Goal: Answer question/provide support: Share knowledge or assist other users

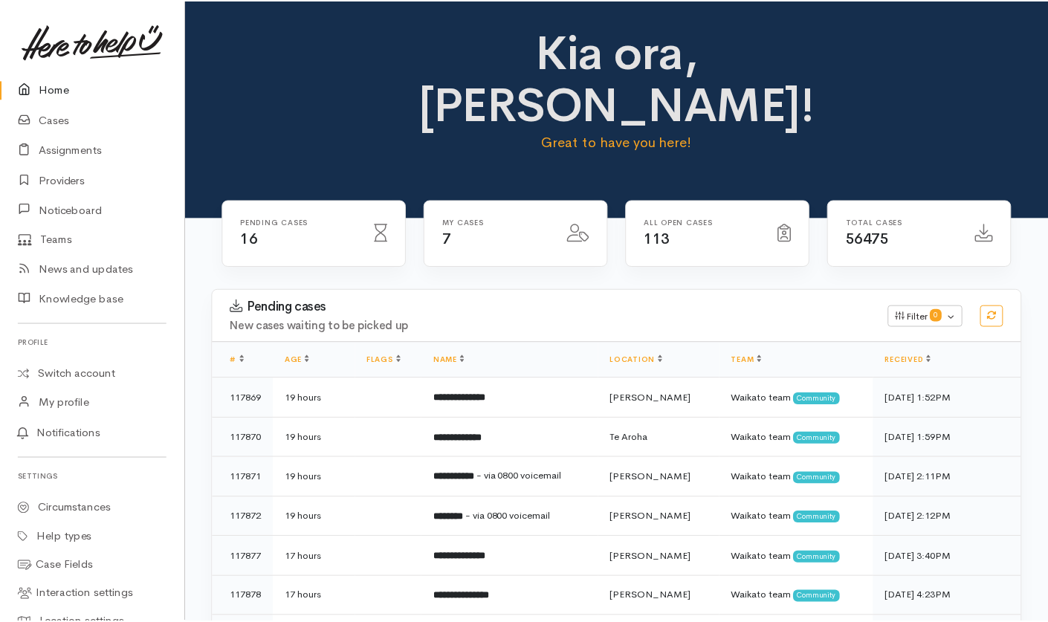
scroll to position [470, 0]
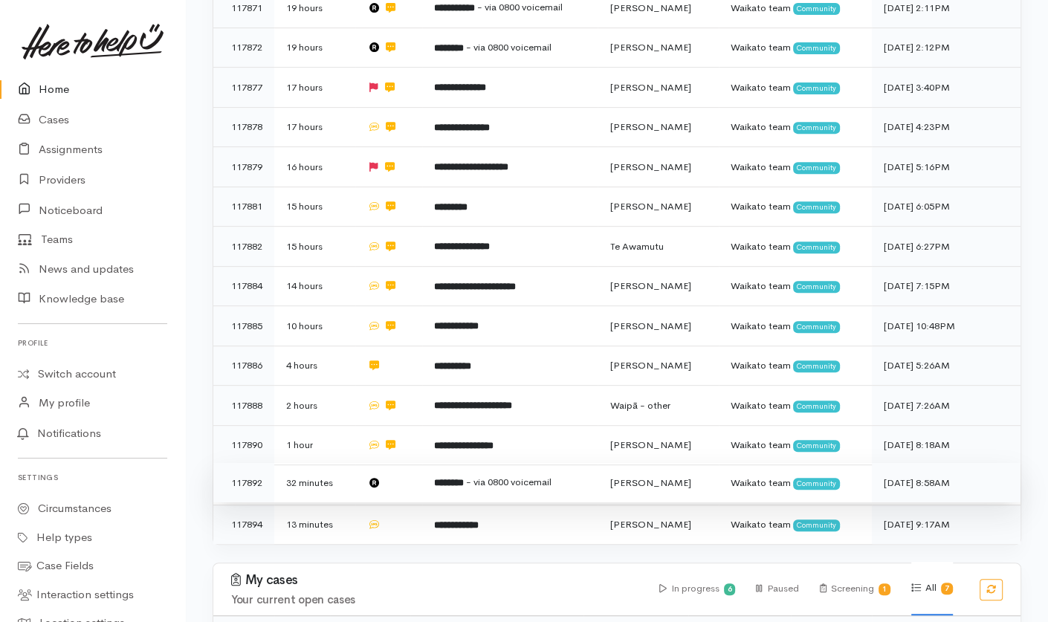
click at [410, 463] on td at bounding box center [388, 483] width 67 height 40
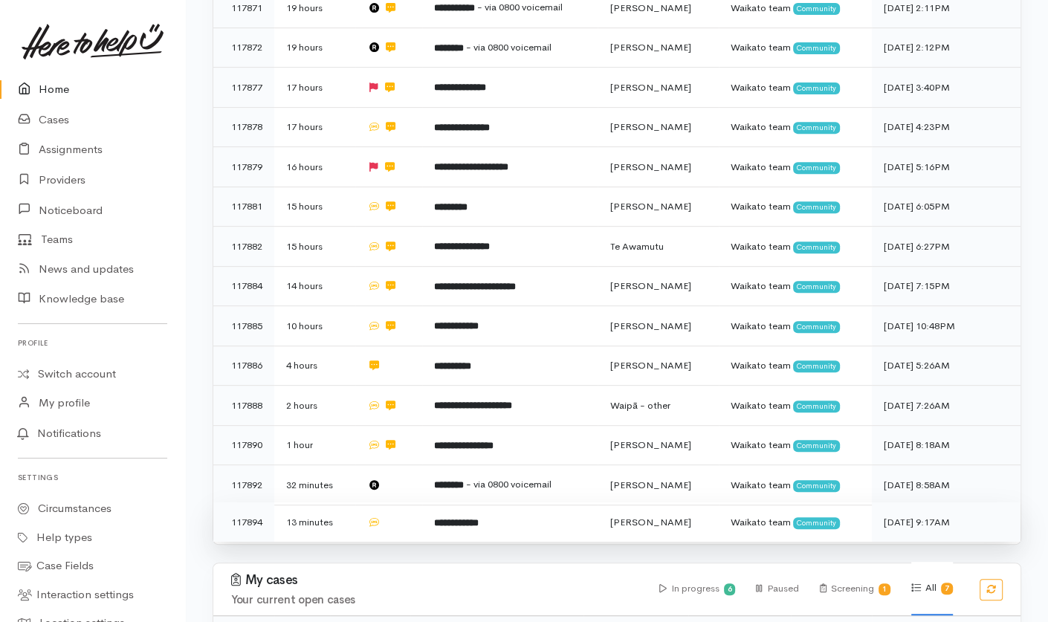
click at [407, 502] on td at bounding box center [388, 521] width 67 height 39
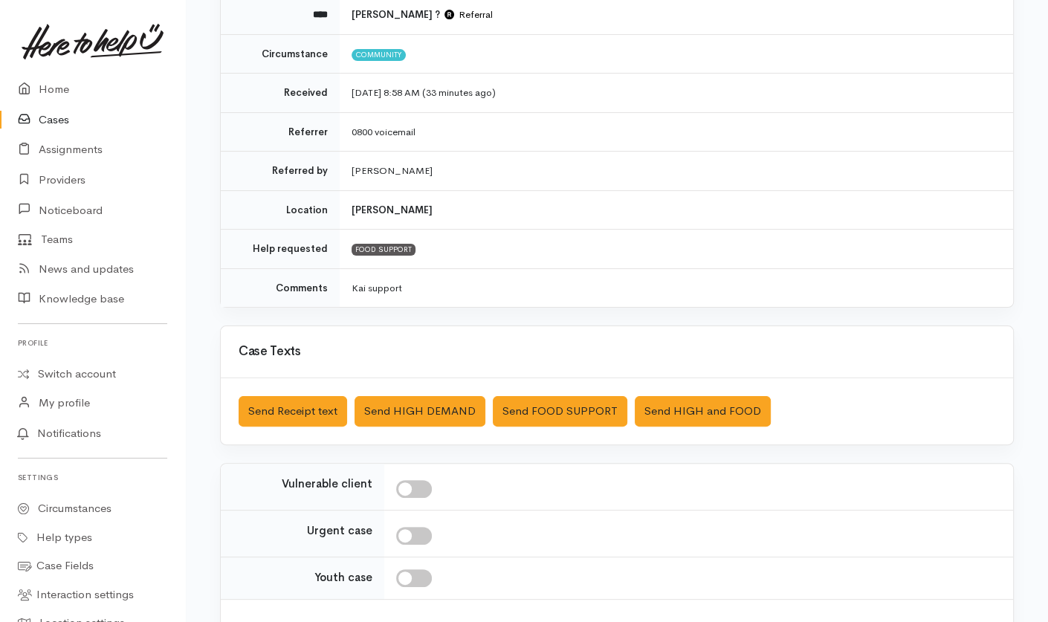
scroll to position [188, 0]
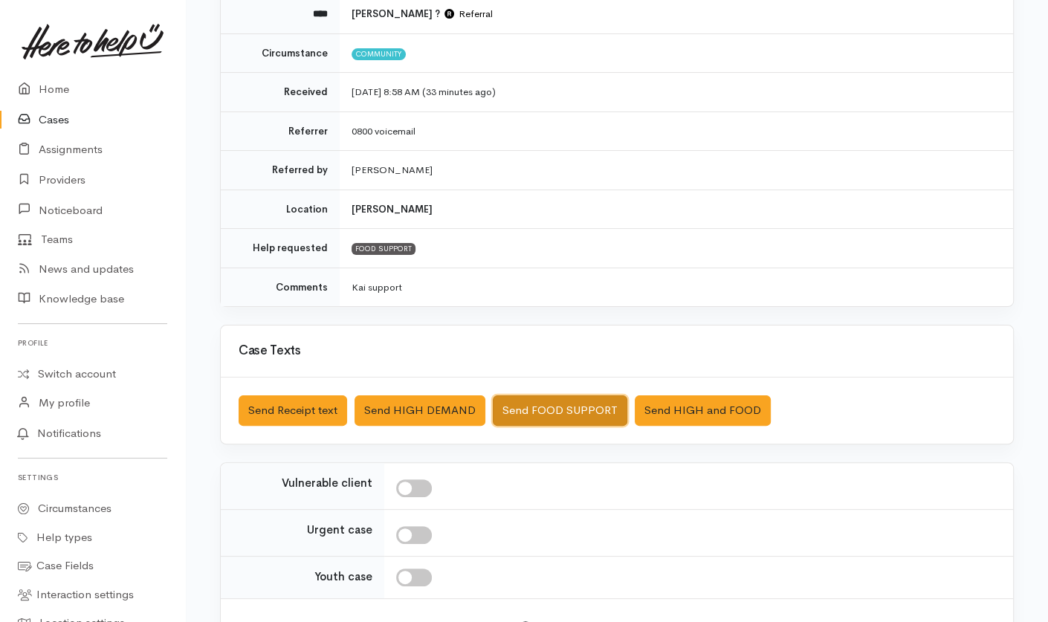
click at [568, 407] on button "Send FOOD SUPPORT" at bounding box center [560, 410] width 135 height 30
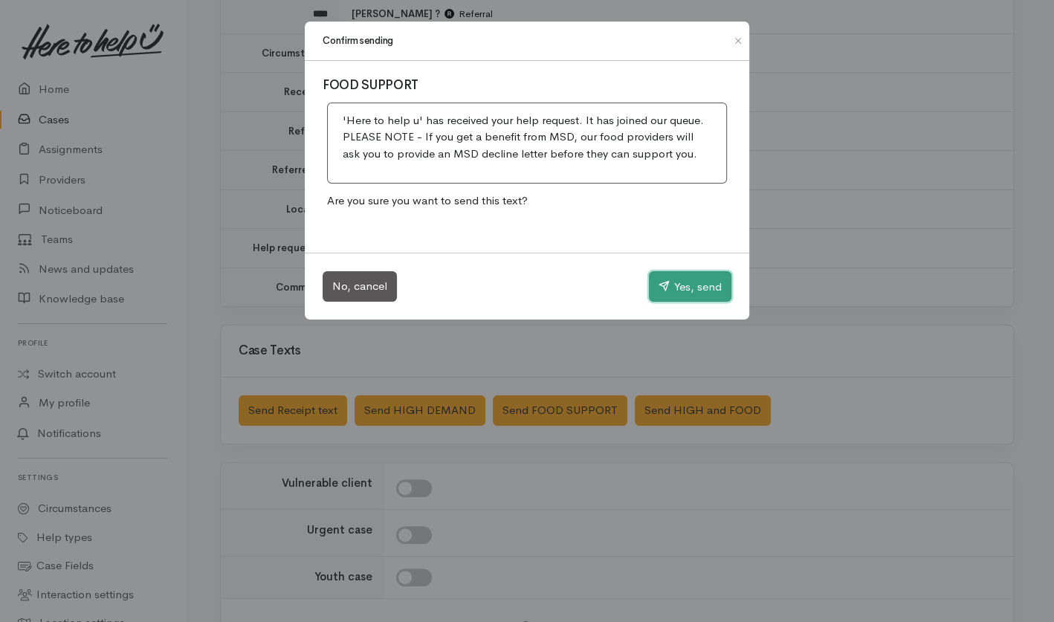
click at [681, 288] on button "Yes, send" at bounding box center [690, 286] width 83 height 31
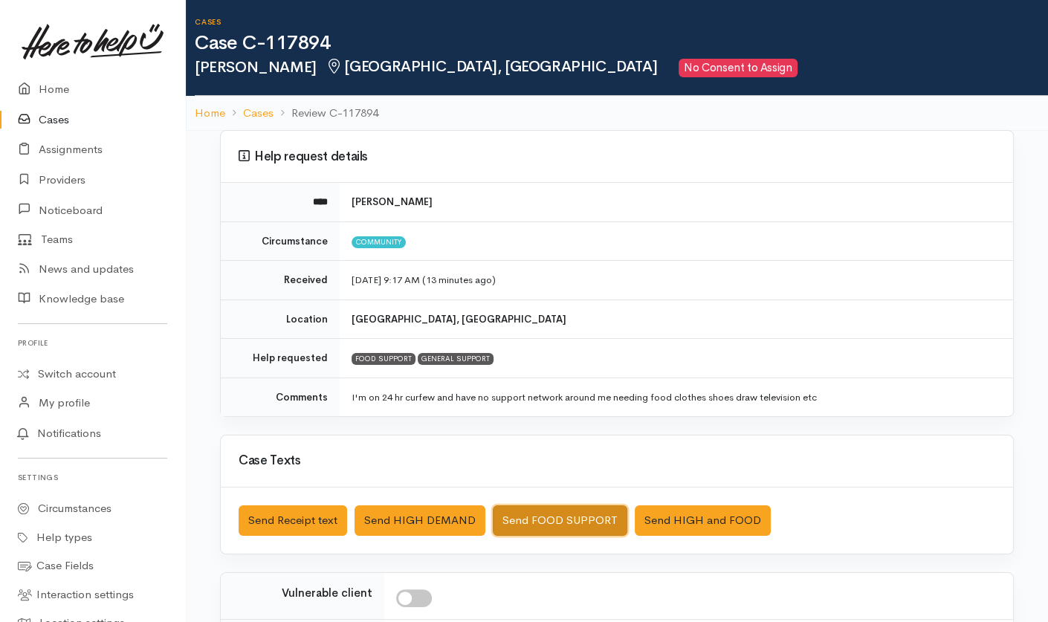
click at [521, 466] on button "Send FOOD SUPPORT" at bounding box center [560, 520] width 135 height 30
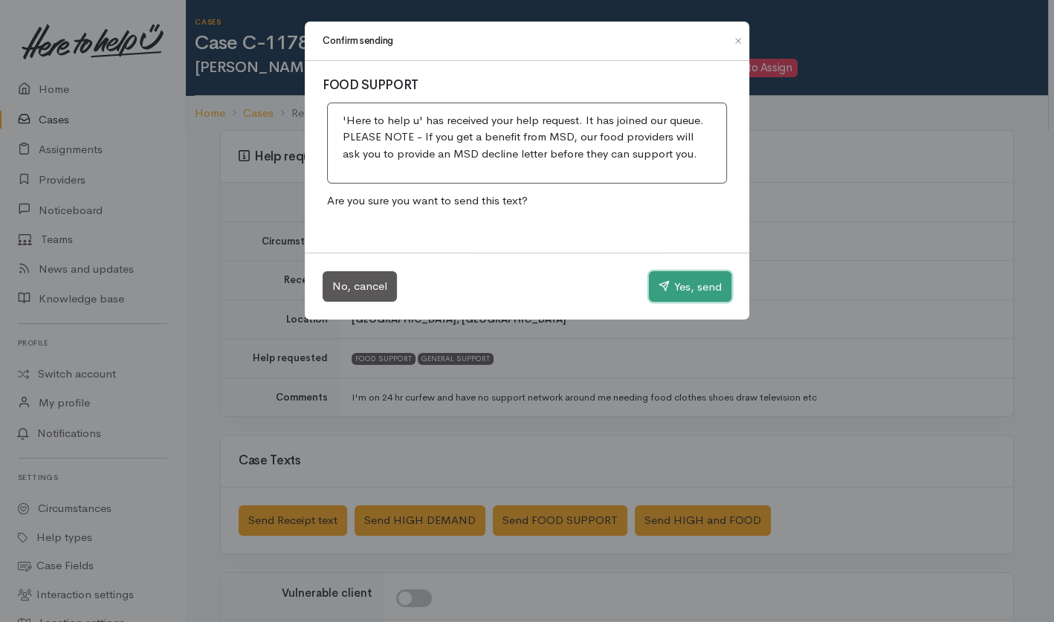
click at [678, 291] on button "Yes, send" at bounding box center [690, 286] width 83 height 31
